Goal: Task Accomplishment & Management: Use online tool/utility

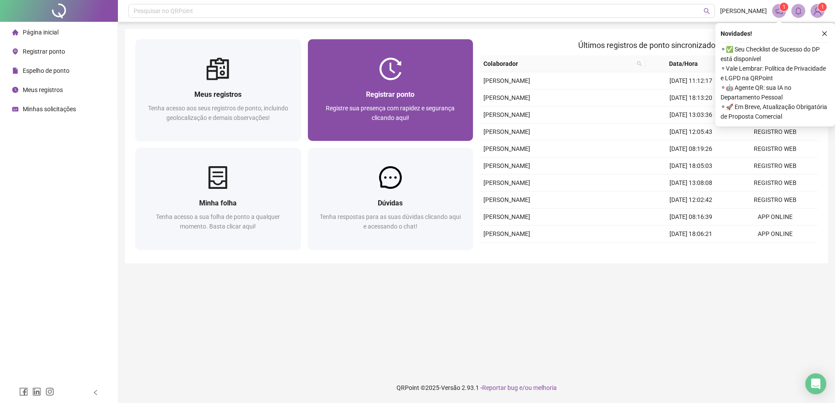
click at [427, 82] on div "Registrar ponto Registre sua presença com rapidez e segurança clicando aqui!" at bounding box center [390, 110] width 165 height 61
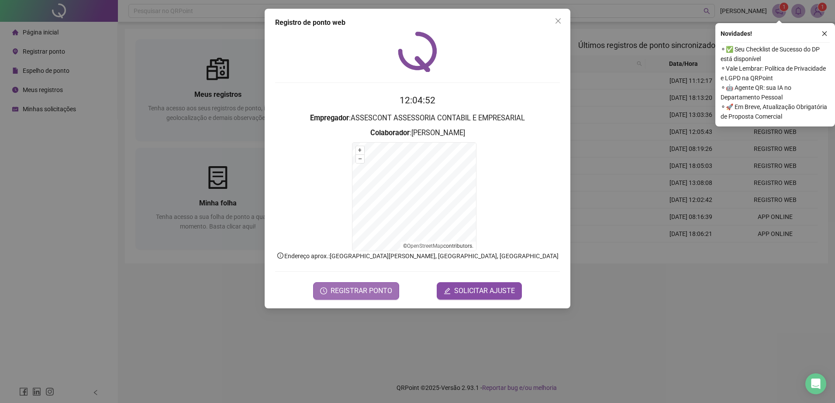
click at [387, 300] on button "REGISTRAR PONTO" at bounding box center [356, 291] width 86 height 17
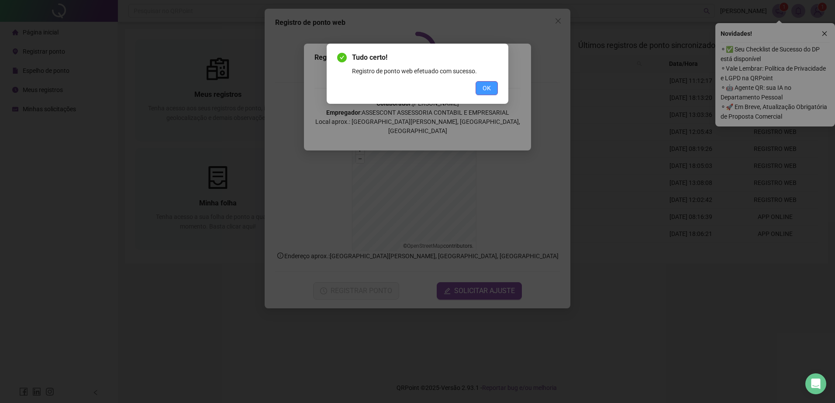
click at [491, 89] on button "OK" at bounding box center [487, 88] width 22 height 14
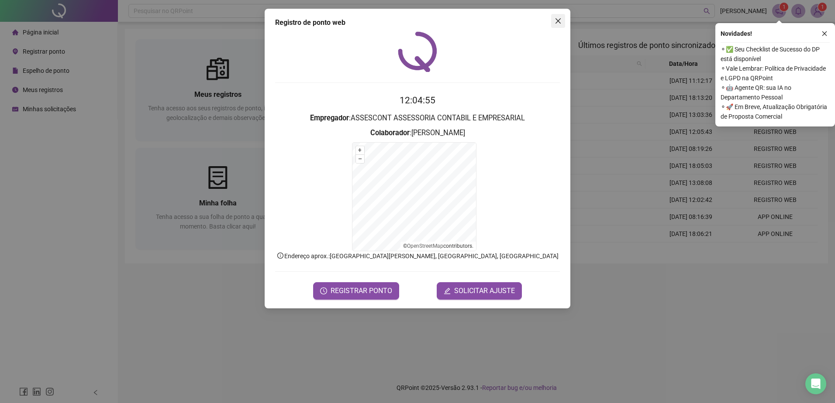
click at [560, 20] on icon "close" at bounding box center [558, 20] width 7 height 7
